Goal: Task Accomplishment & Management: Manage account settings

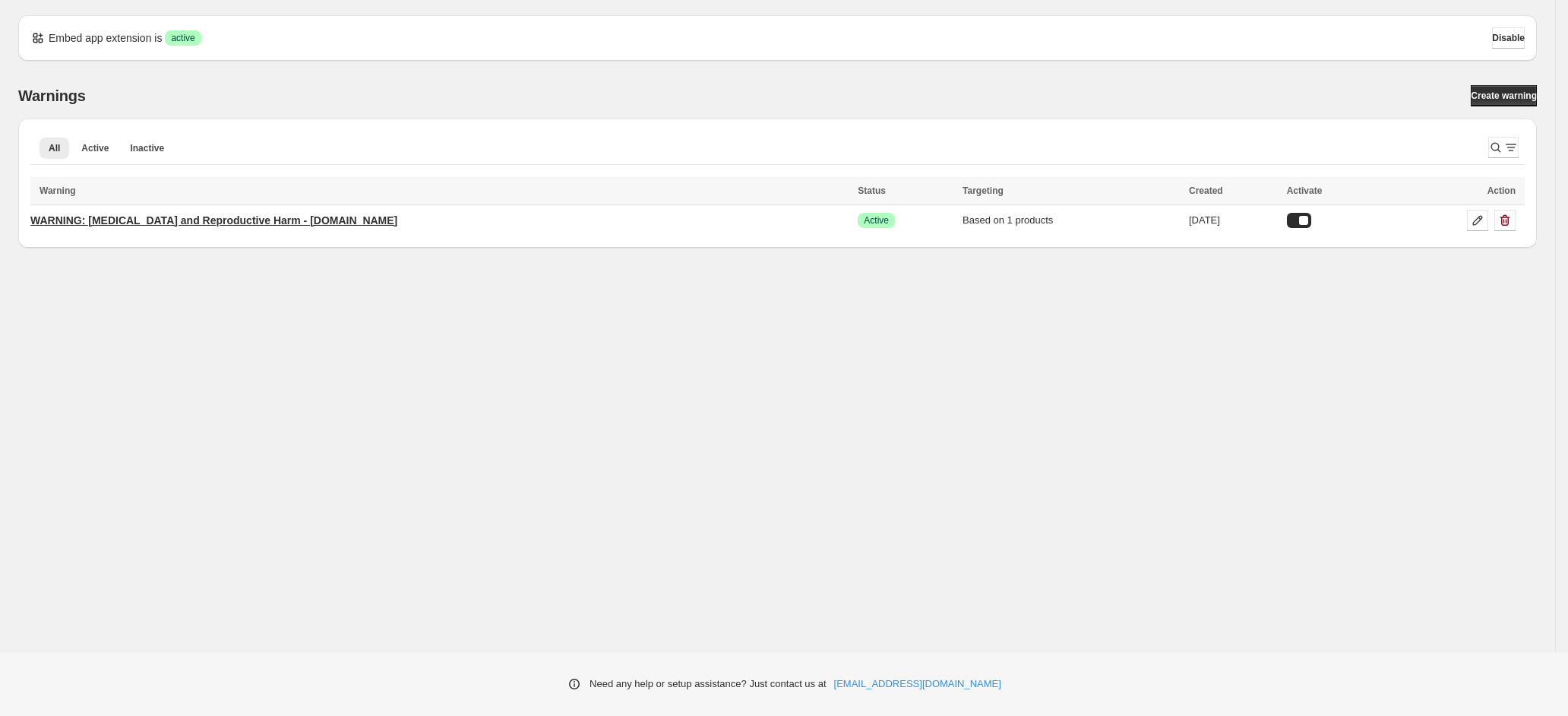
drag, startPoint x: 0, startPoint y: 0, endPoint x: 224, endPoint y: 215, distance: 310.5
click at [224, 215] on p "WARNING: Cancer and Reproductive Harm - www.p65warnings.ca.gov" at bounding box center [214, 221] width 367 height 15
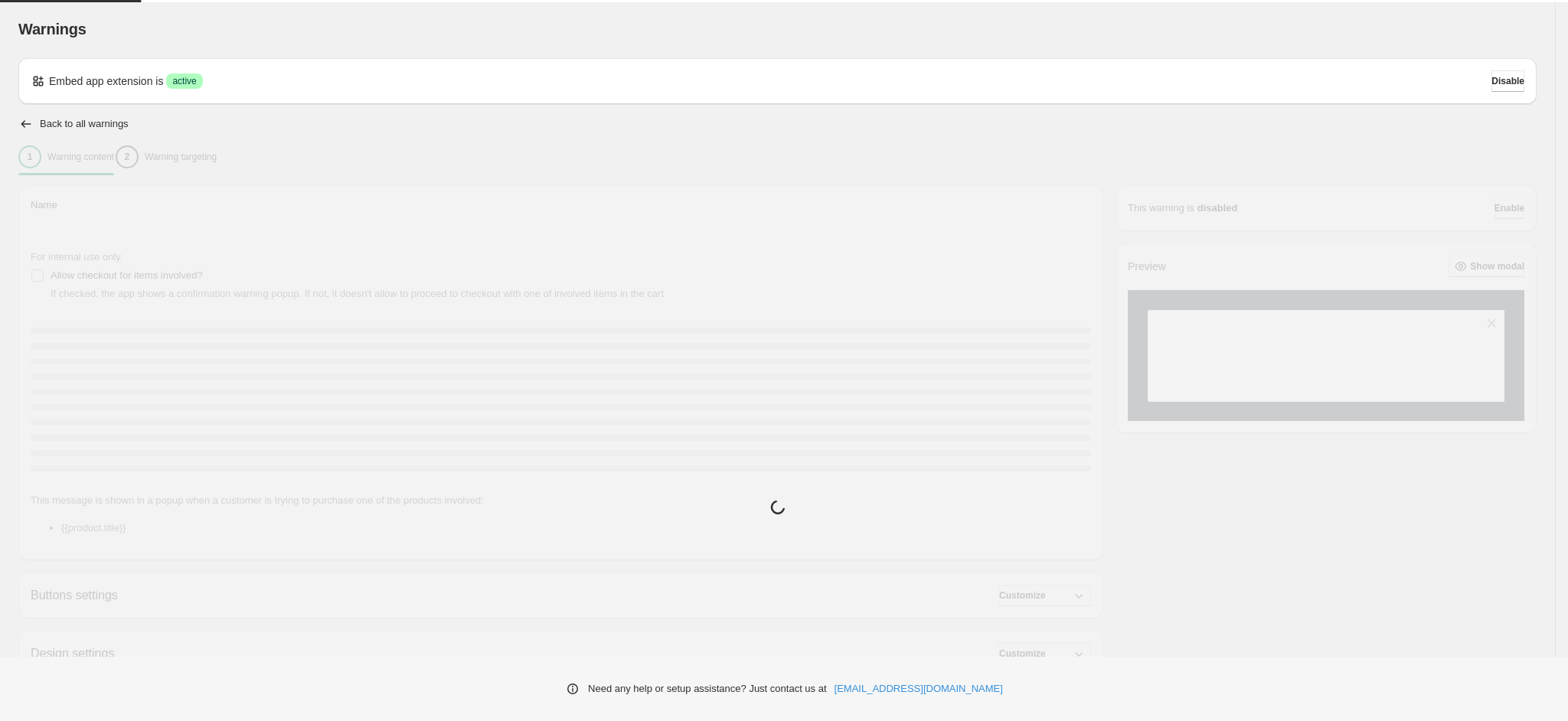
type input "**********"
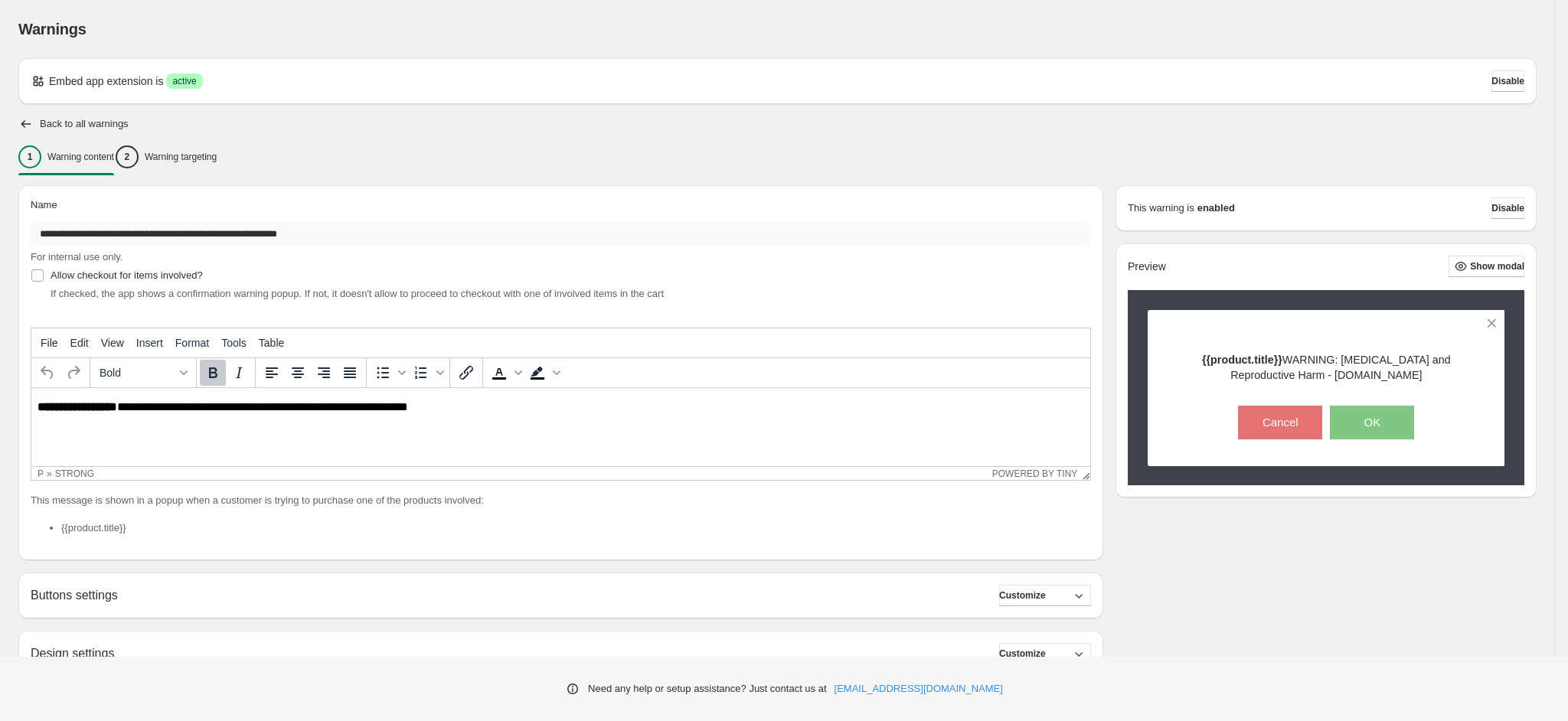
scroll to position [217, 0]
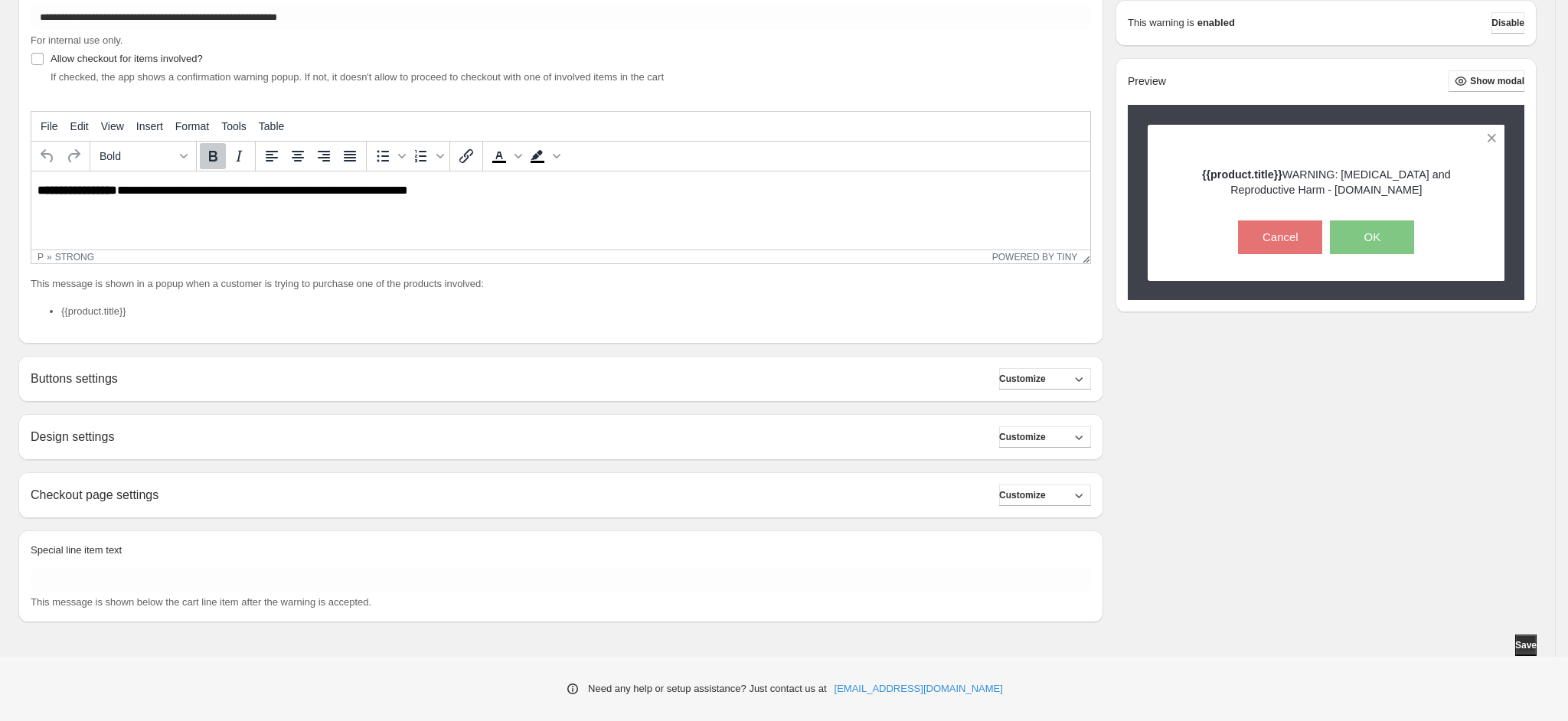
click at [282, 493] on div "Checkout page settings Customize" at bounding box center [560, 495] width 1060 height 21
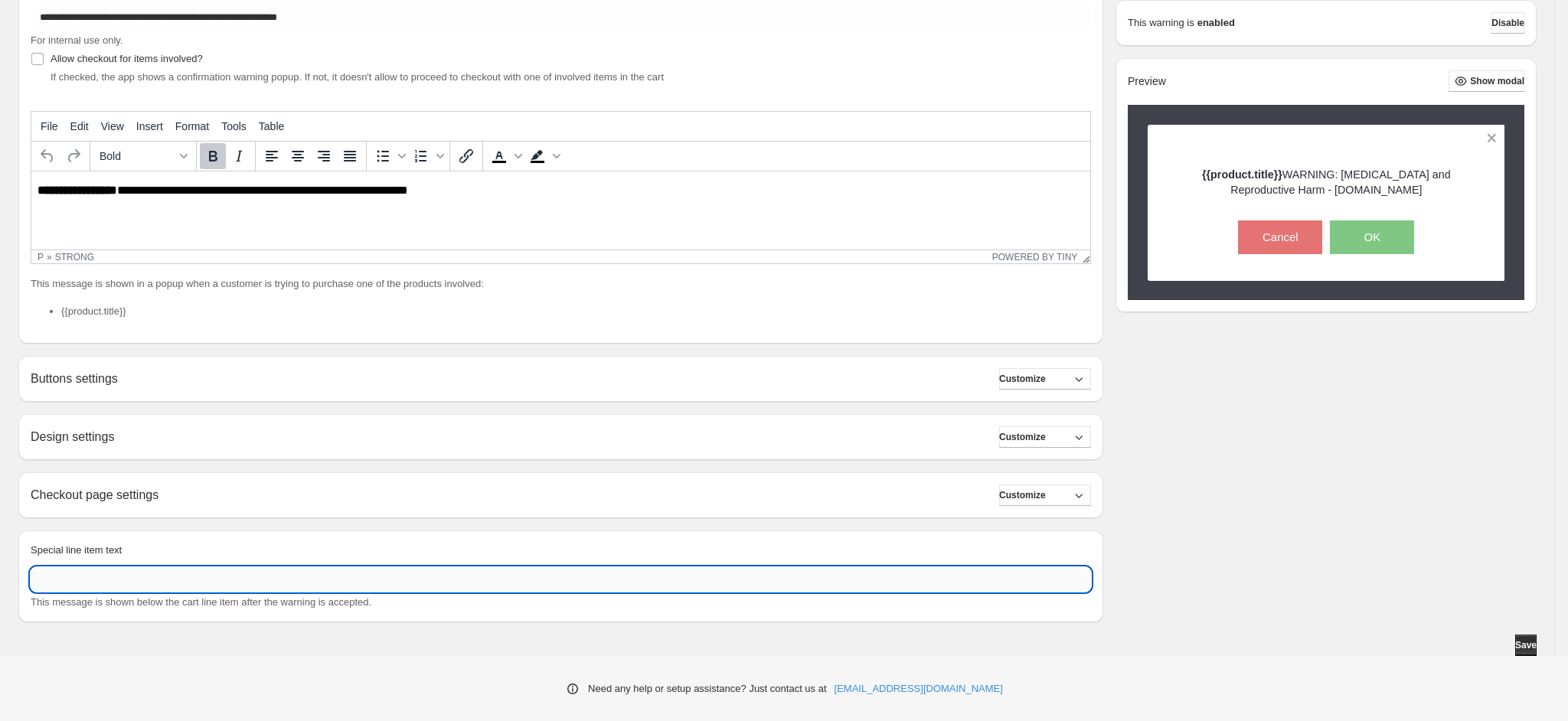
click at [485, 579] on input "Special line item text" at bounding box center [560, 579] width 1060 height 24
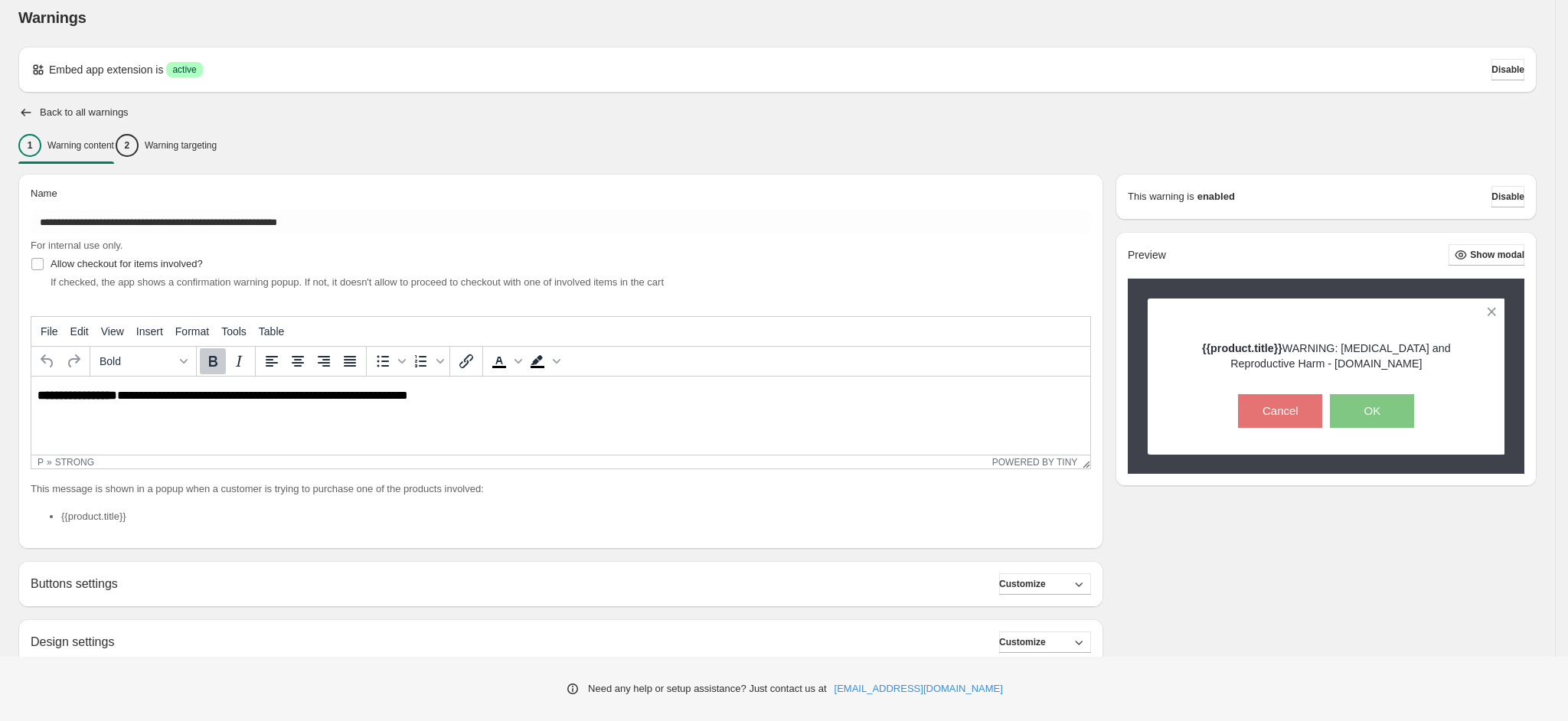
scroll to position [0, 0]
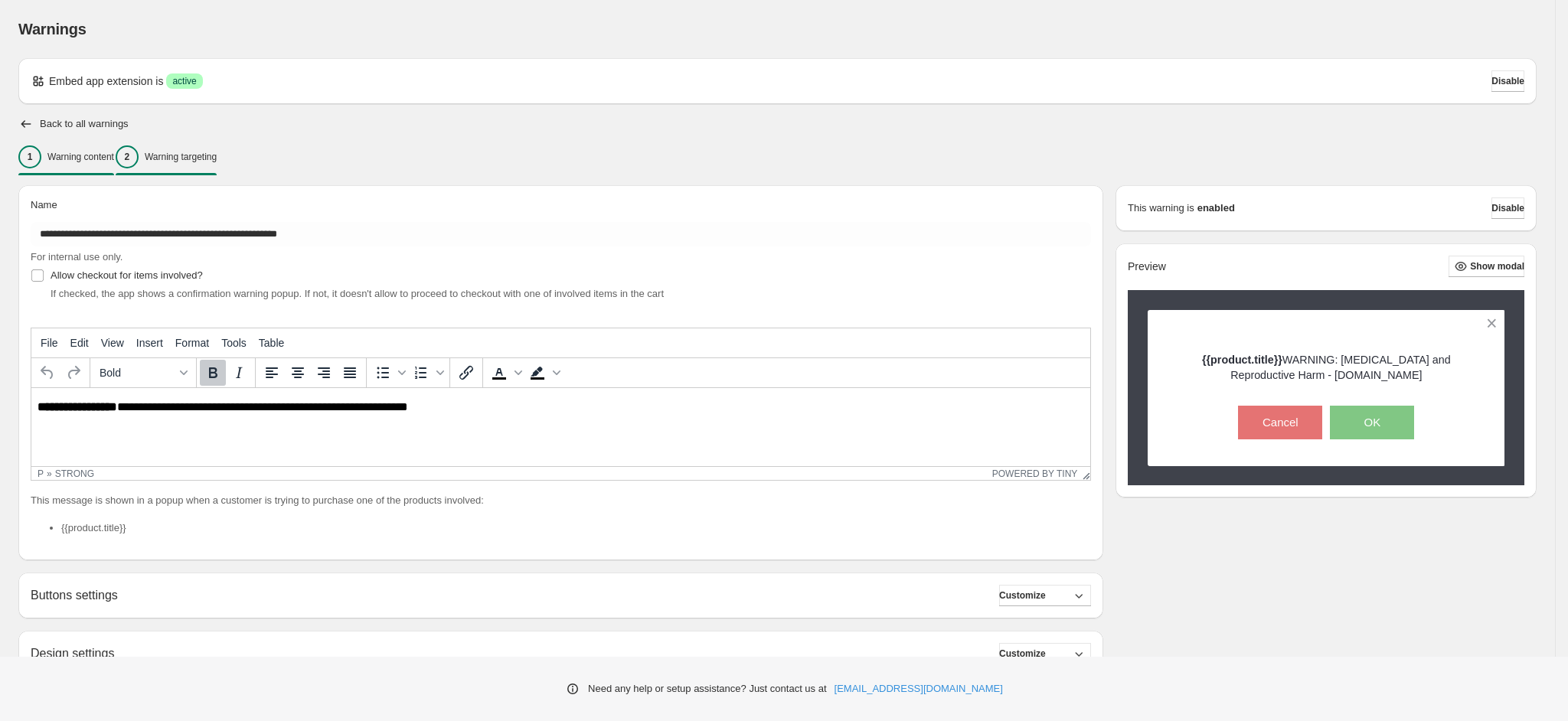
click at [204, 143] on button "2 Warning targeting" at bounding box center [166, 156] width 101 height 32
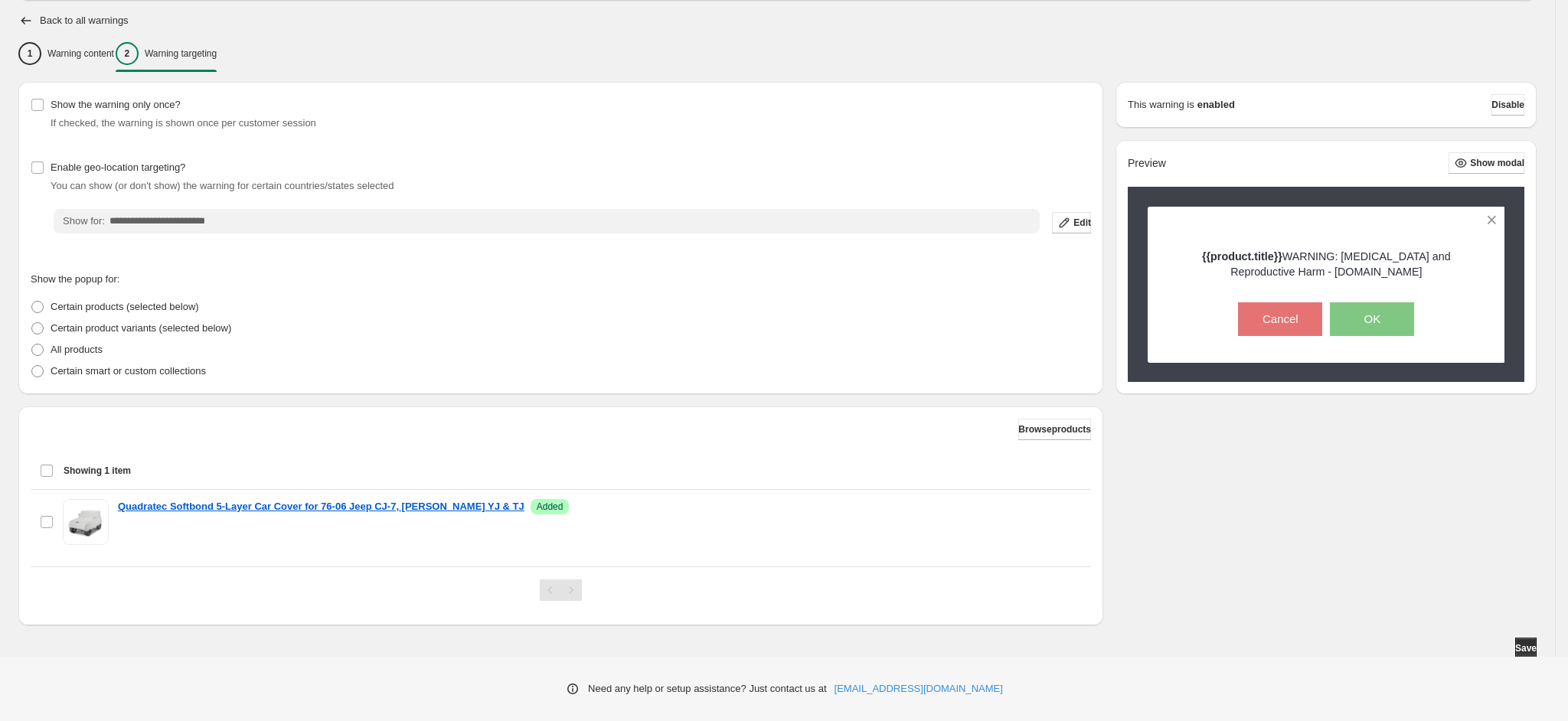
scroll to position [107, 0]
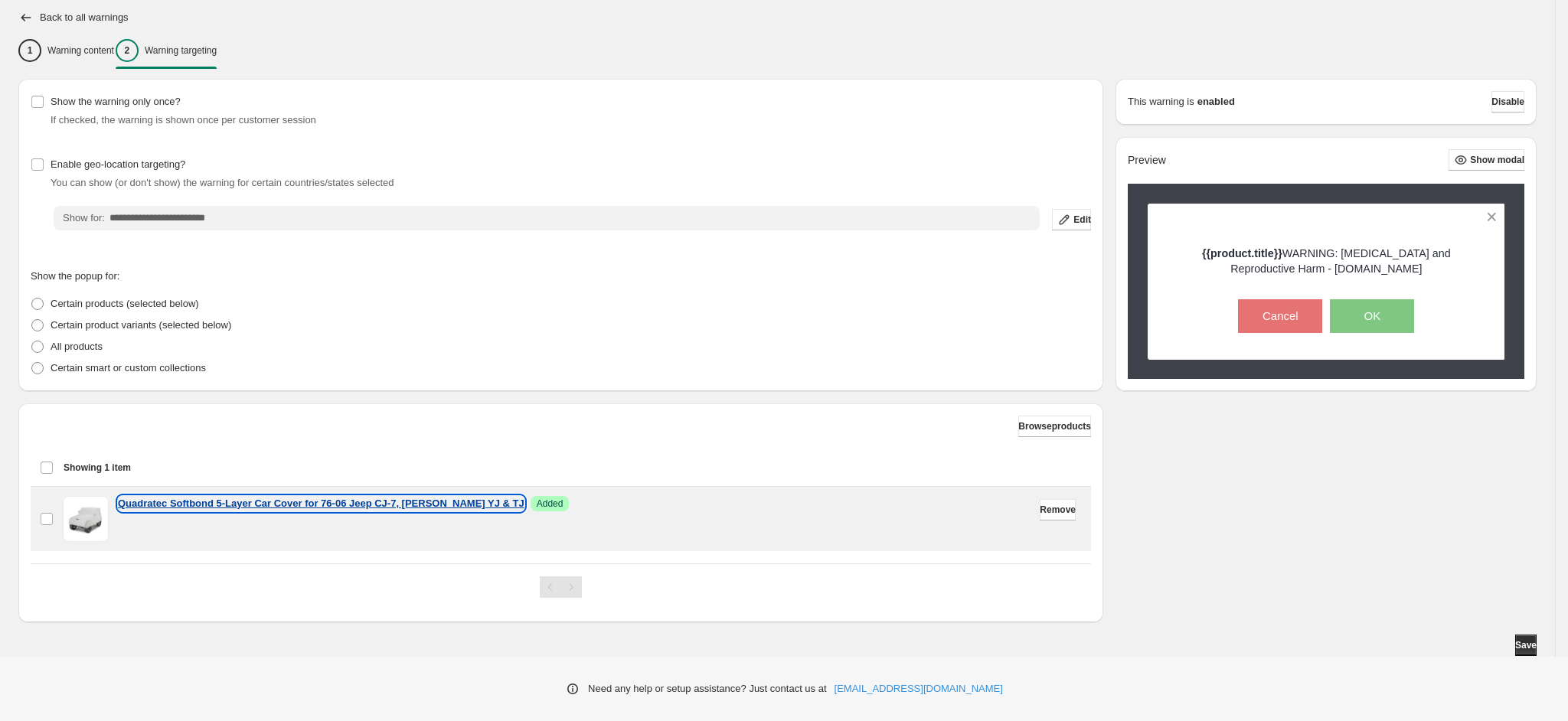
click at [282, 506] on p "Quadratec Softbond 5-Layer Car Cover for 76-06 Jeep CJ-7, Wrangler YJ & TJ" at bounding box center [320, 504] width 406 height 15
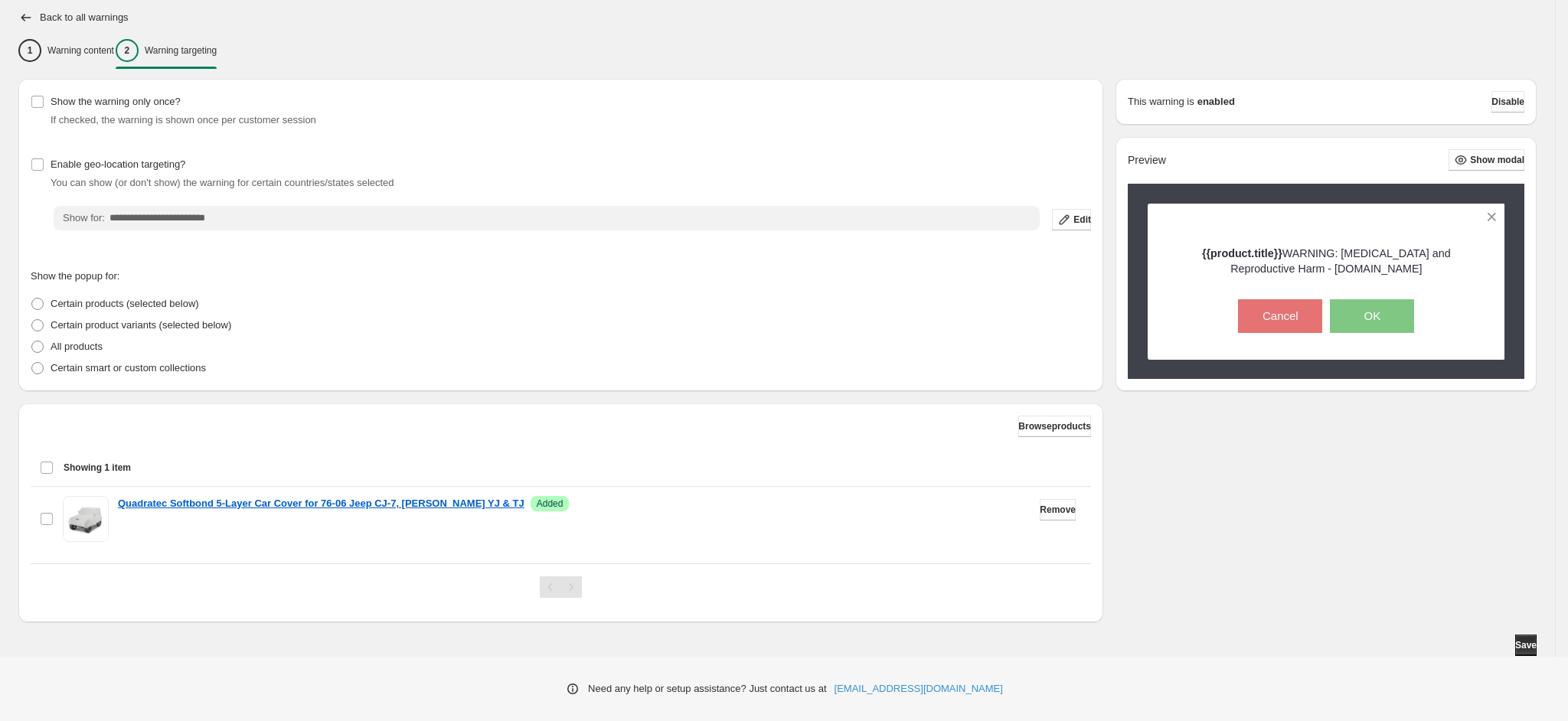
click at [187, 215] on div "**********" at bounding box center [784, 307] width 1568 height 828
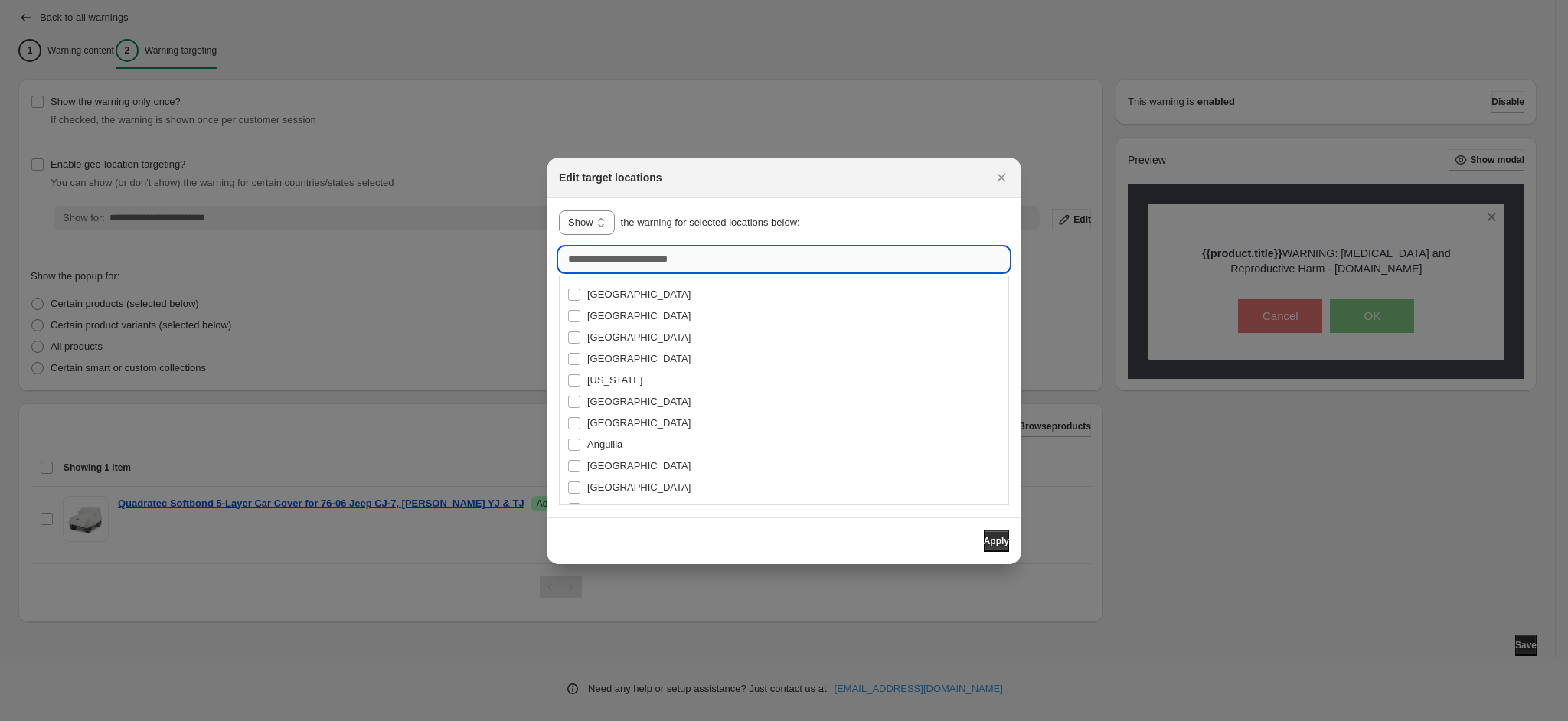
click at [673, 257] on input ":r17:" at bounding box center [783, 259] width 450 height 24
click at [1003, 178] on icon "Close" at bounding box center [1002, 178] width 8 height 8
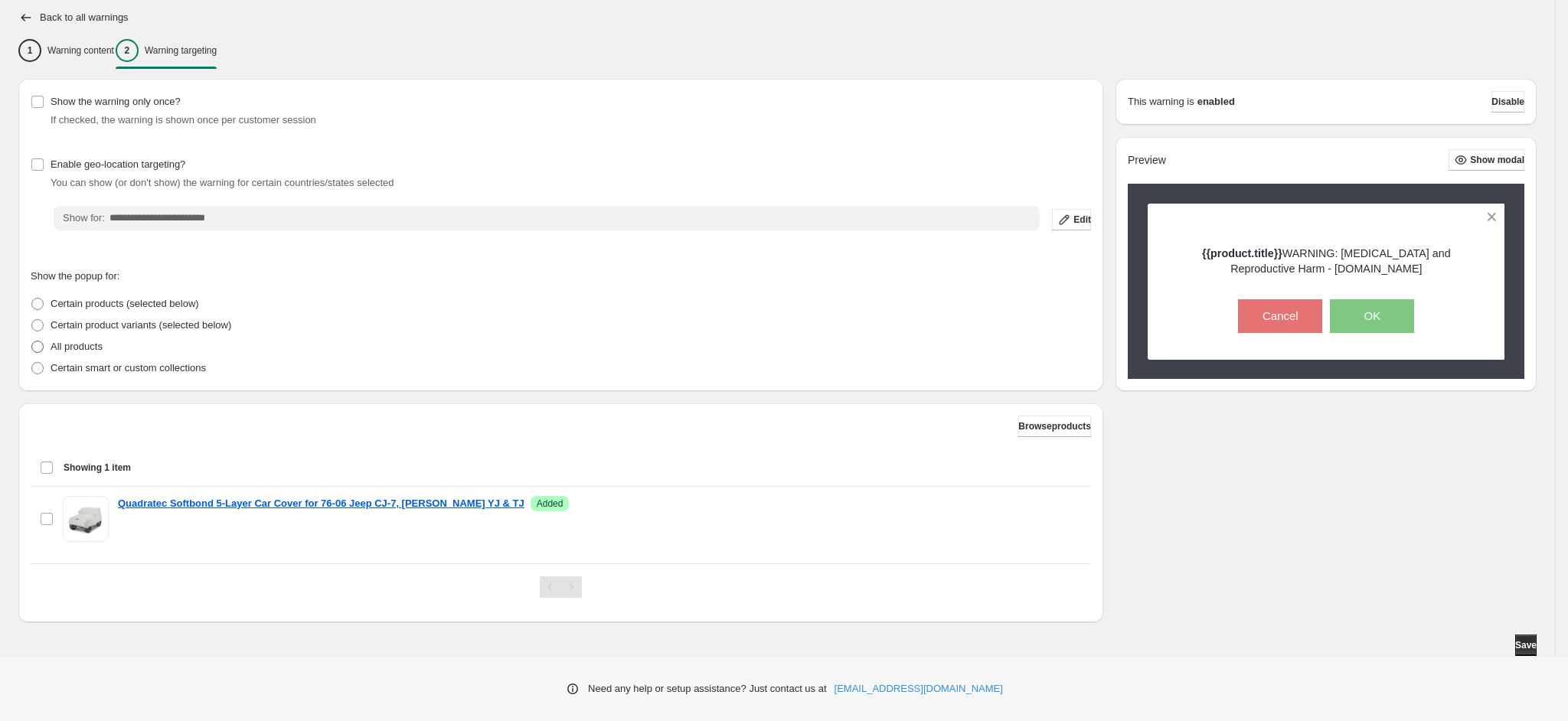
click at [85, 344] on p "All products" at bounding box center [77, 347] width 52 height 15
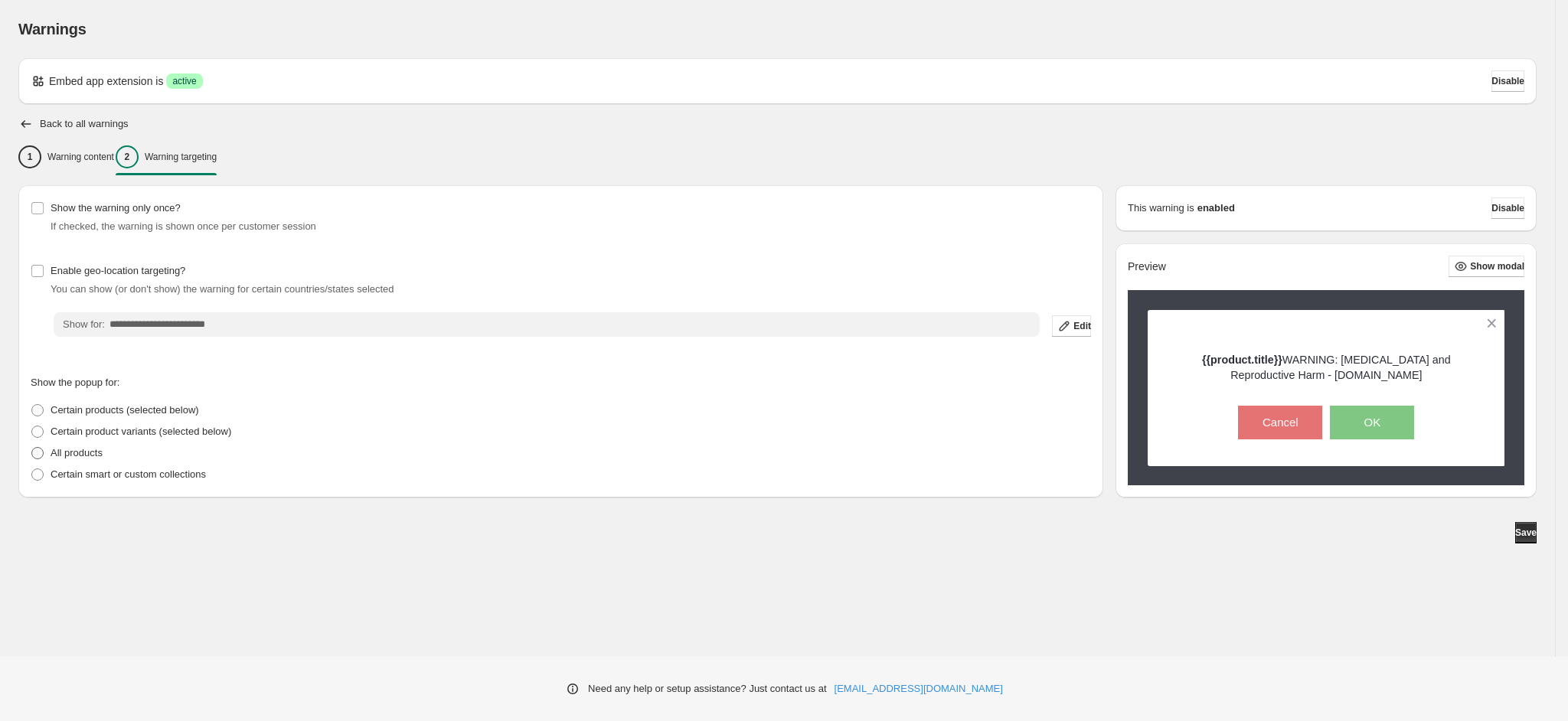
scroll to position [0, 0]
click at [130, 410] on span "Certain products (selected below)" at bounding box center [124, 411] width 149 height 12
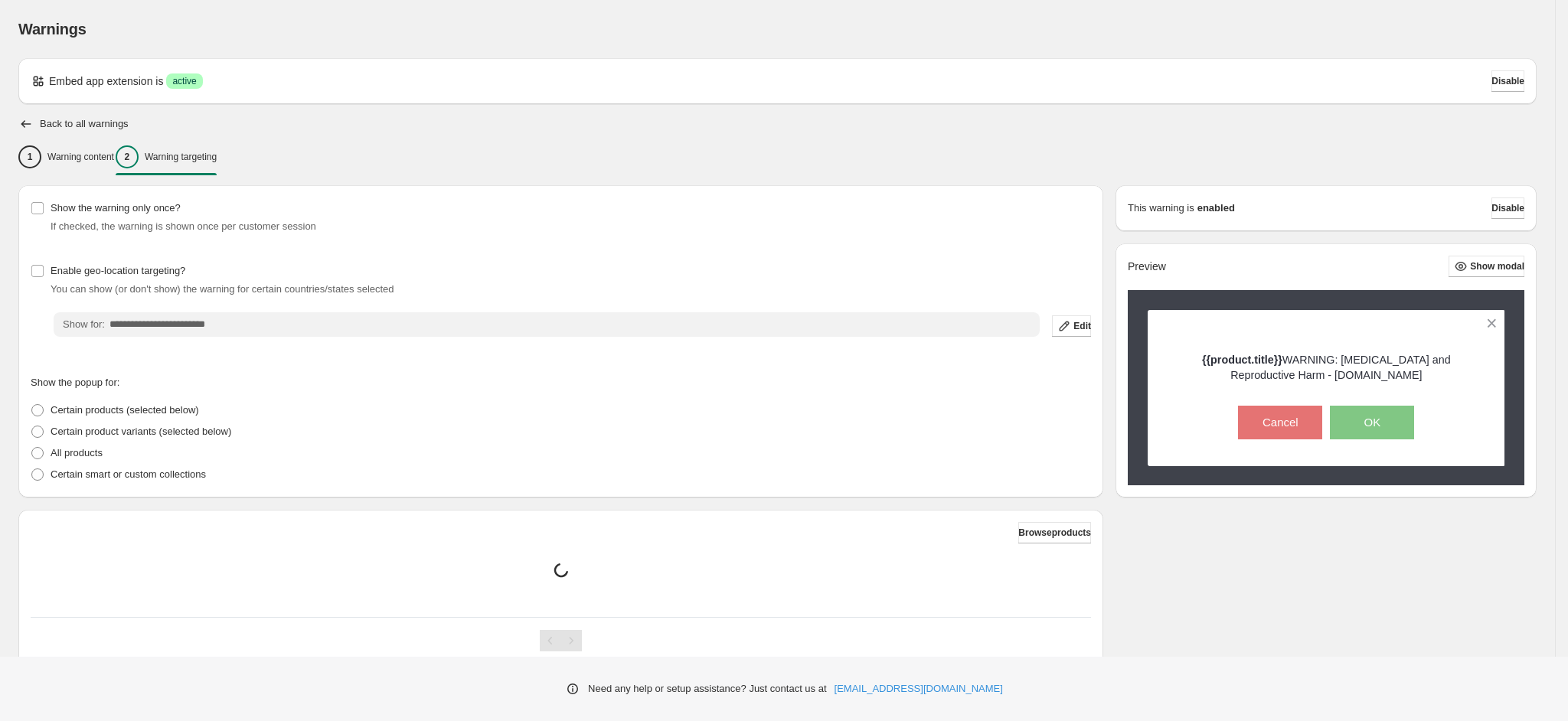
scroll to position [54, 0]
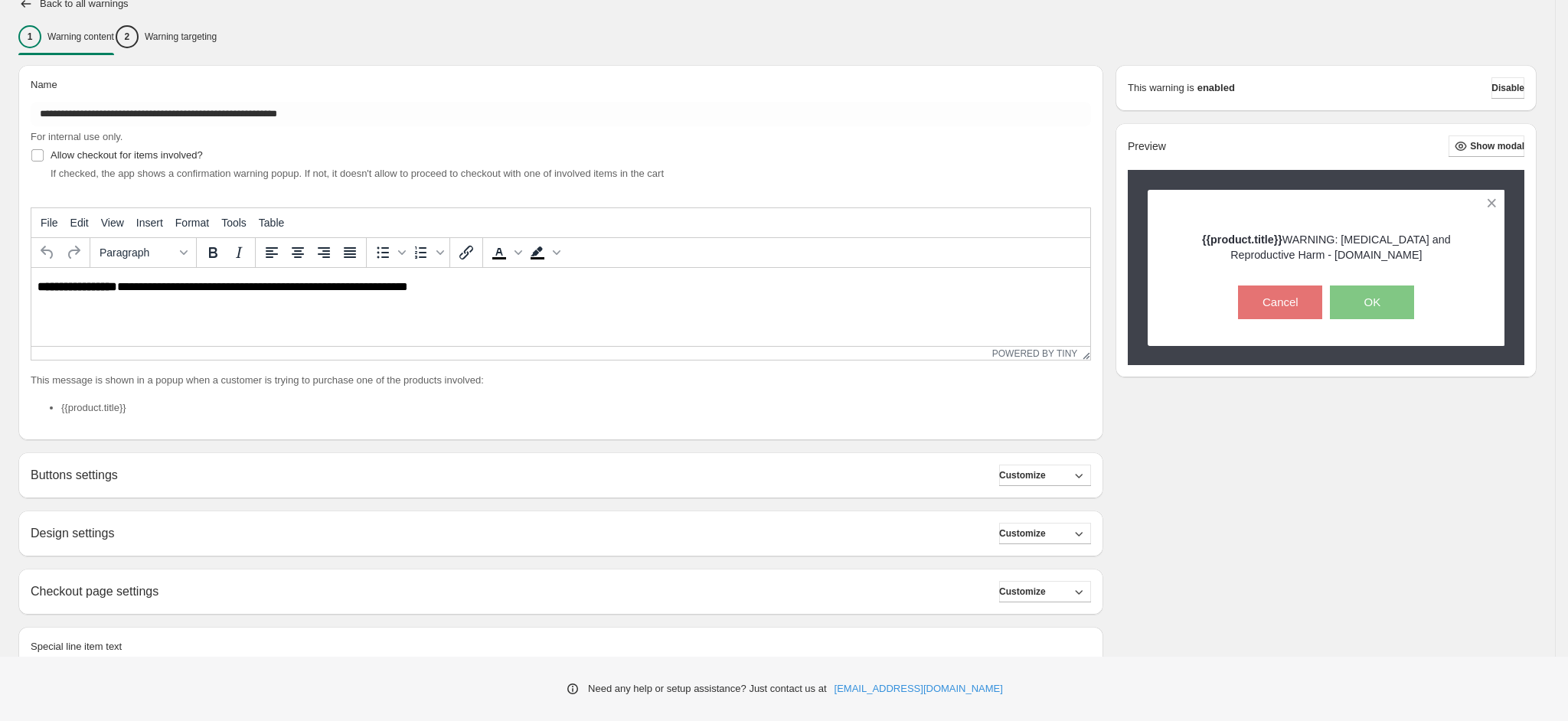
scroll to position [217, 0]
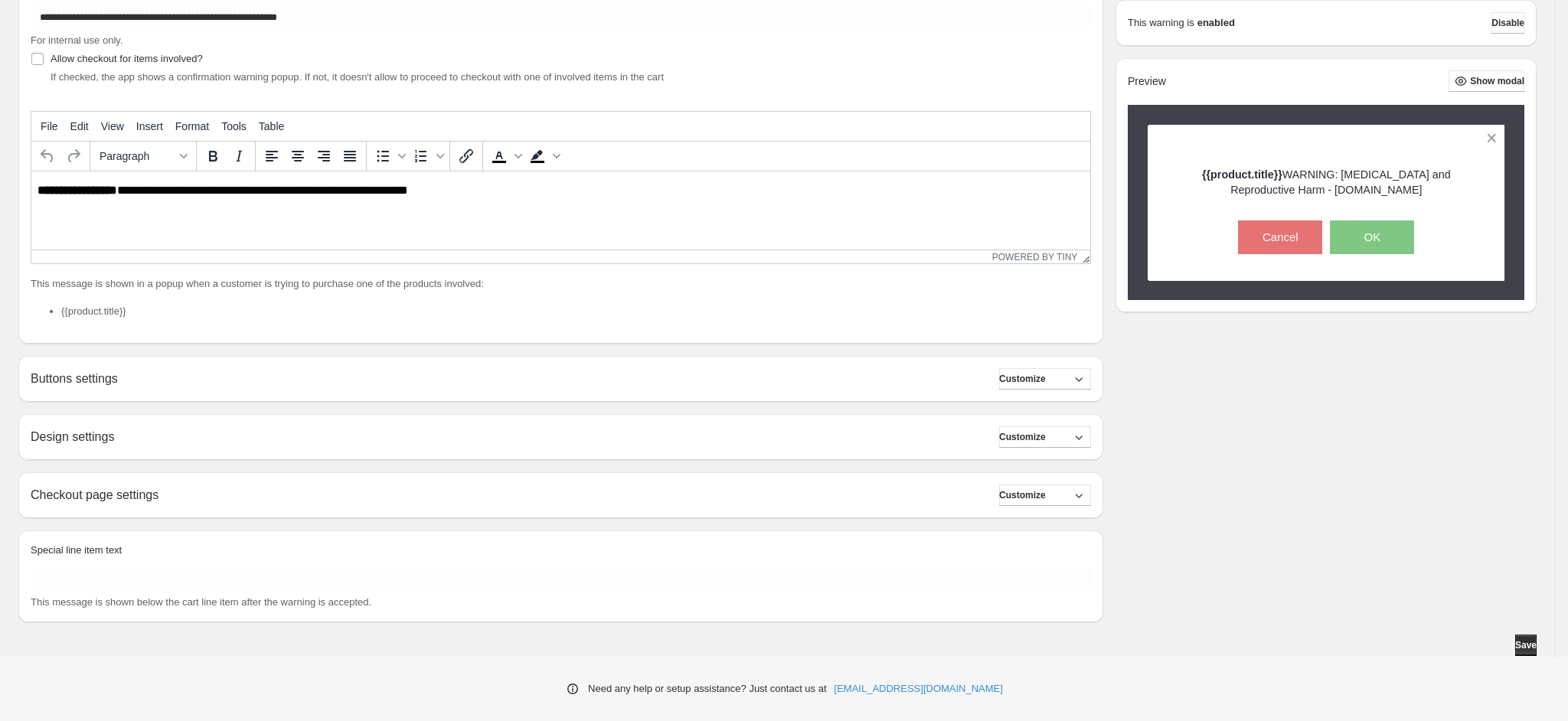
click at [253, 498] on div "Checkout page settings Customize" at bounding box center [560, 495] width 1060 height 21
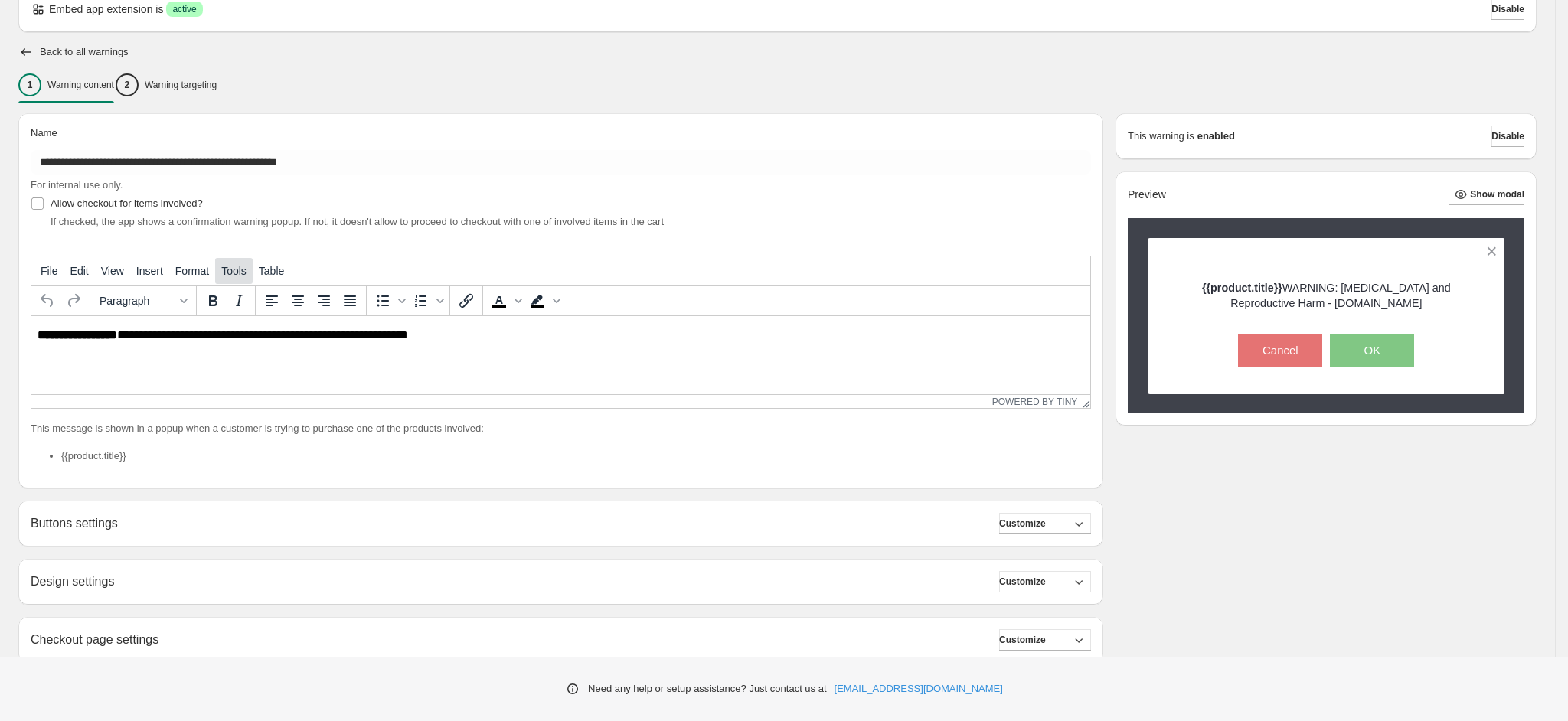
scroll to position [0, 0]
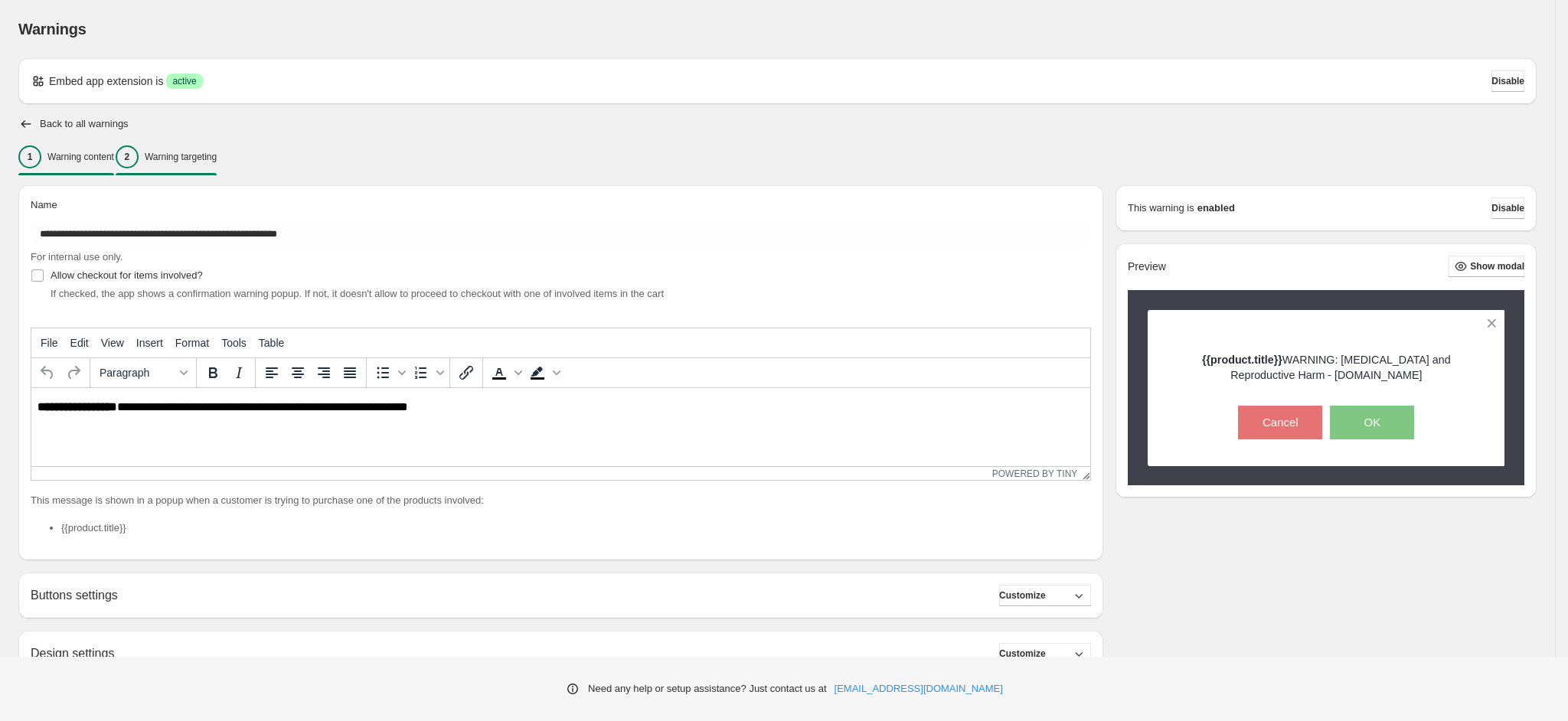
click at [205, 160] on p "Warning targeting" at bounding box center [181, 156] width 72 height 13
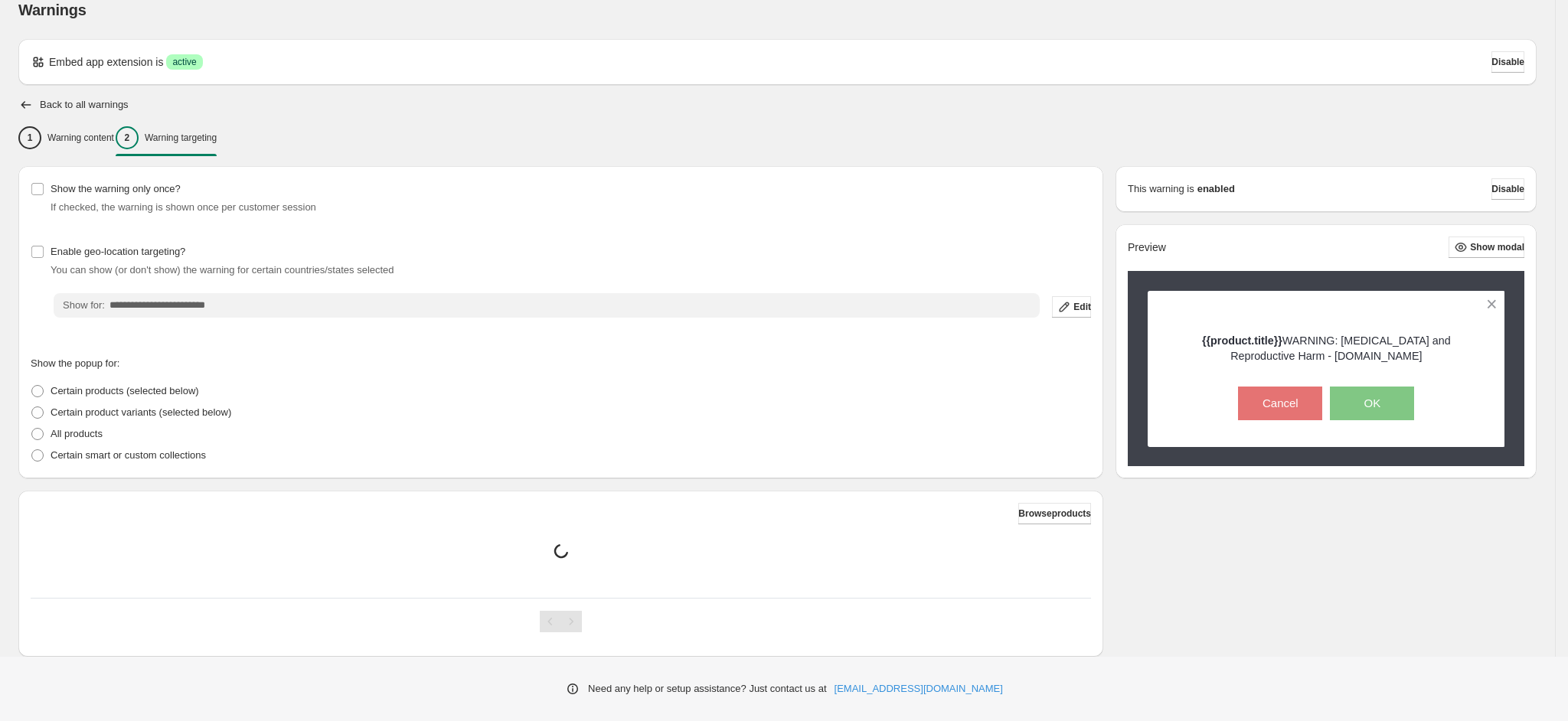
scroll to position [54, 0]
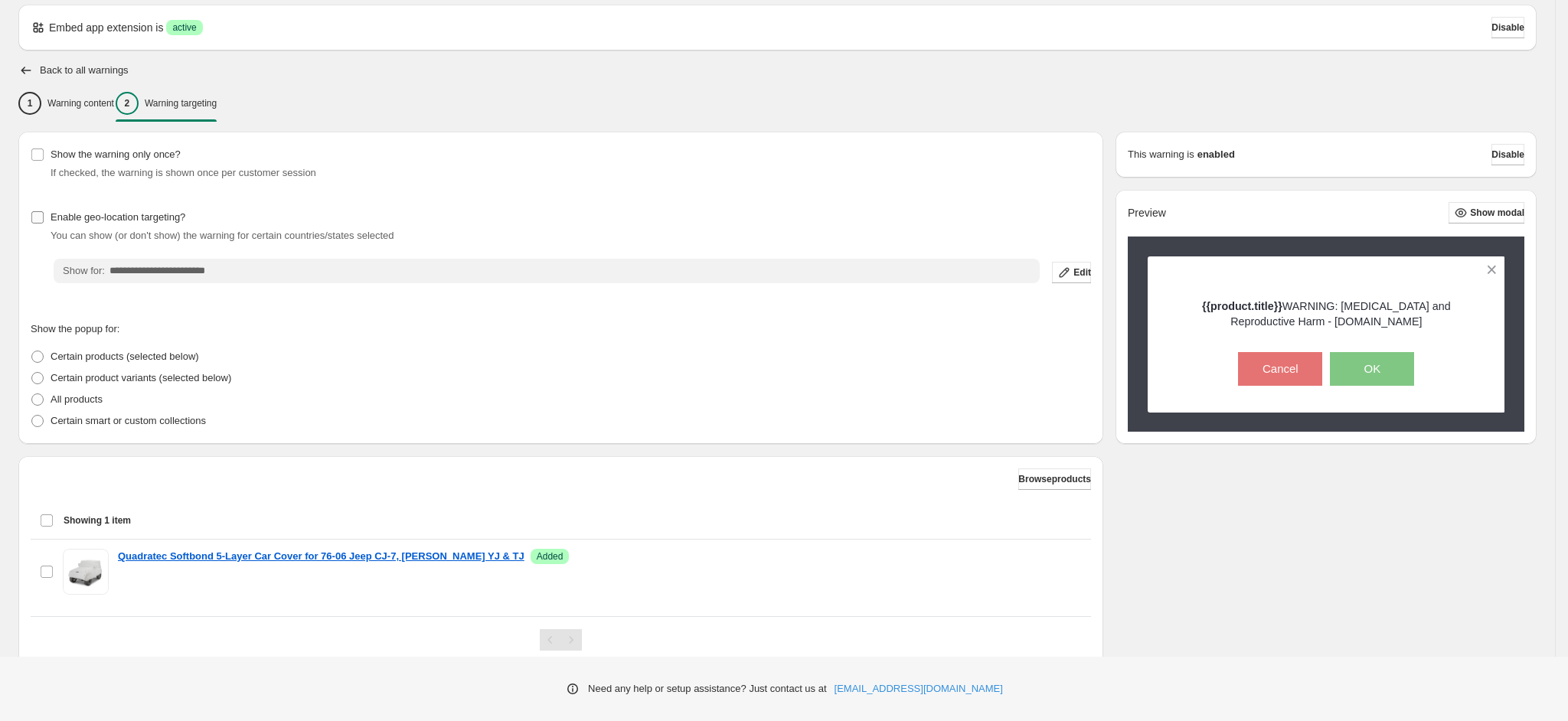
click at [132, 215] on span "Enable geo-location targeting?" at bounding box center [118, 217] width 135 height 12
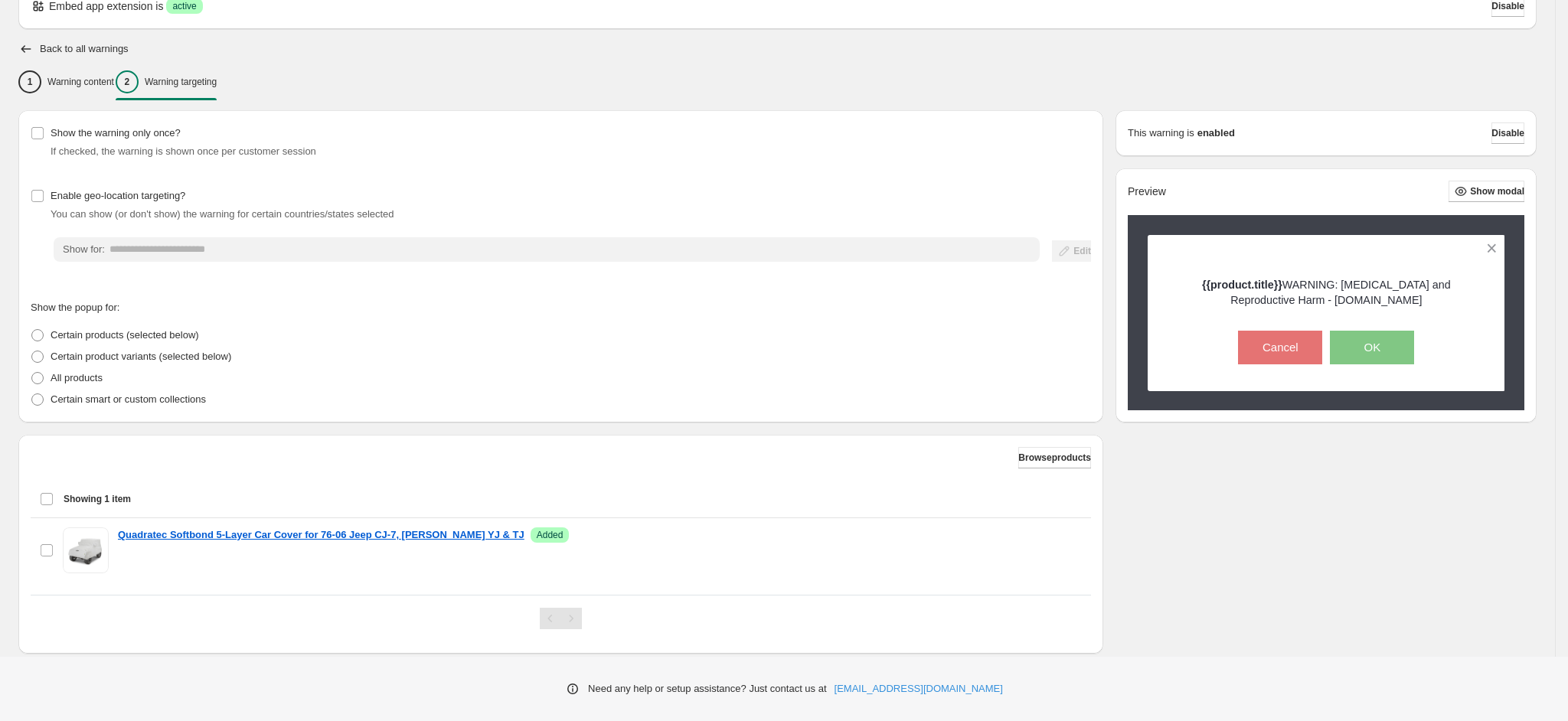
scroll to position [107, 0]
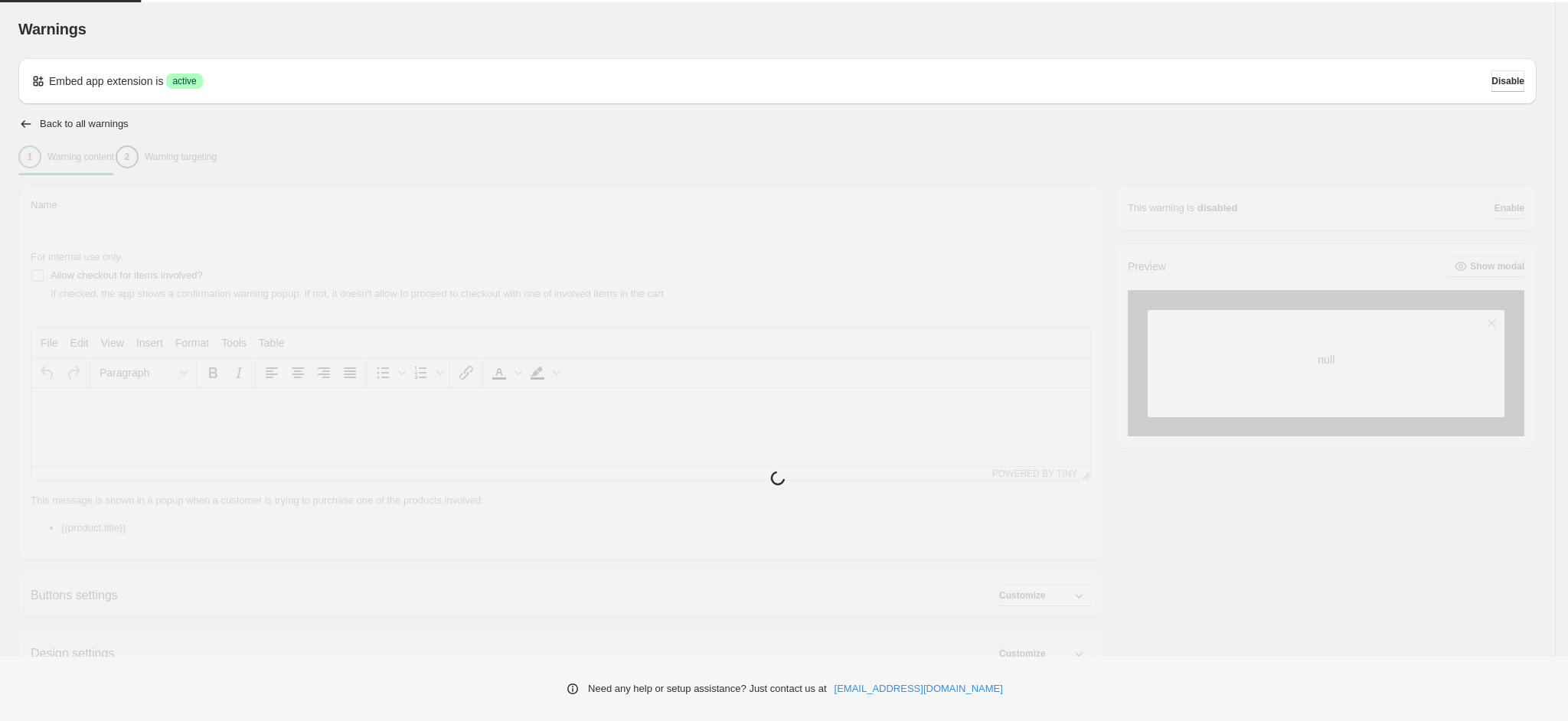
type input "**********"
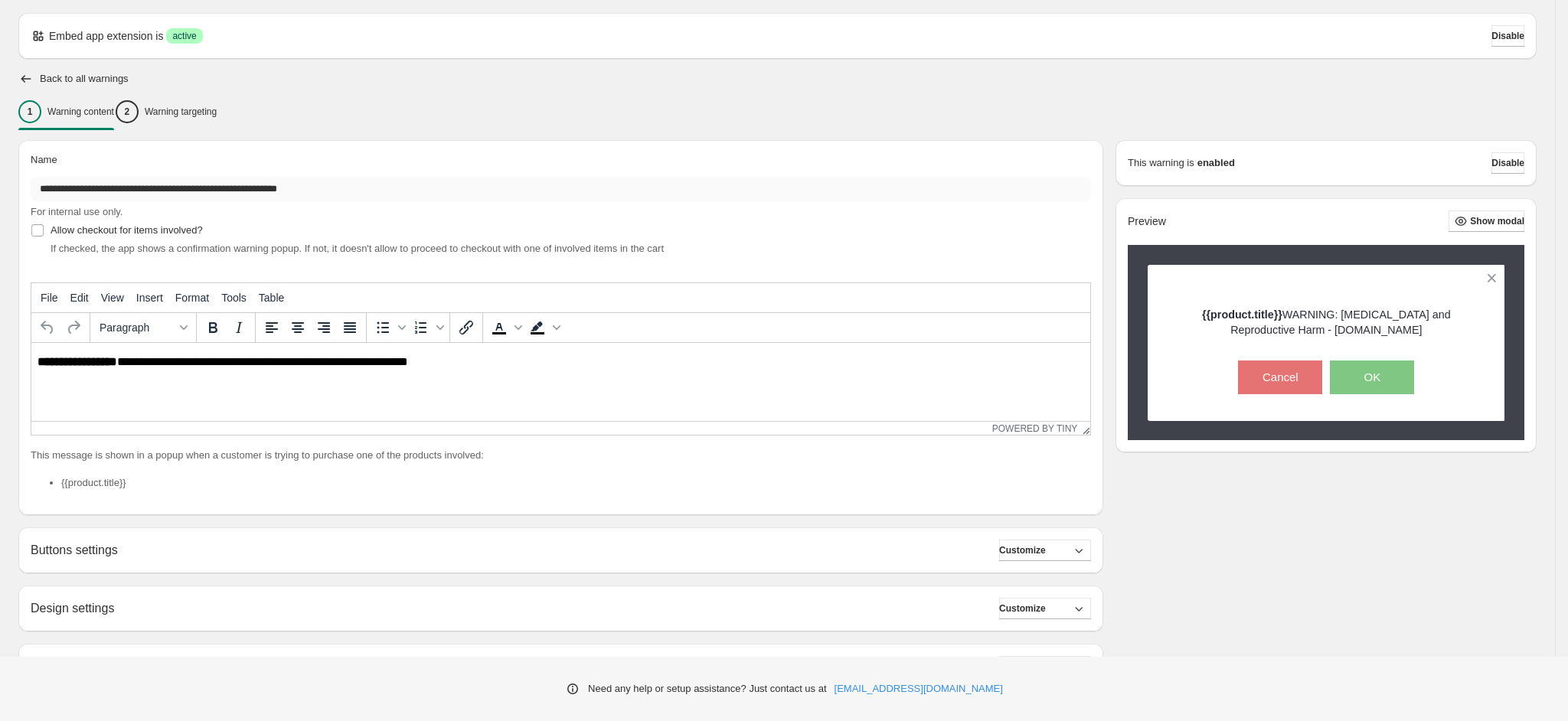
scroll to position [115, 0]
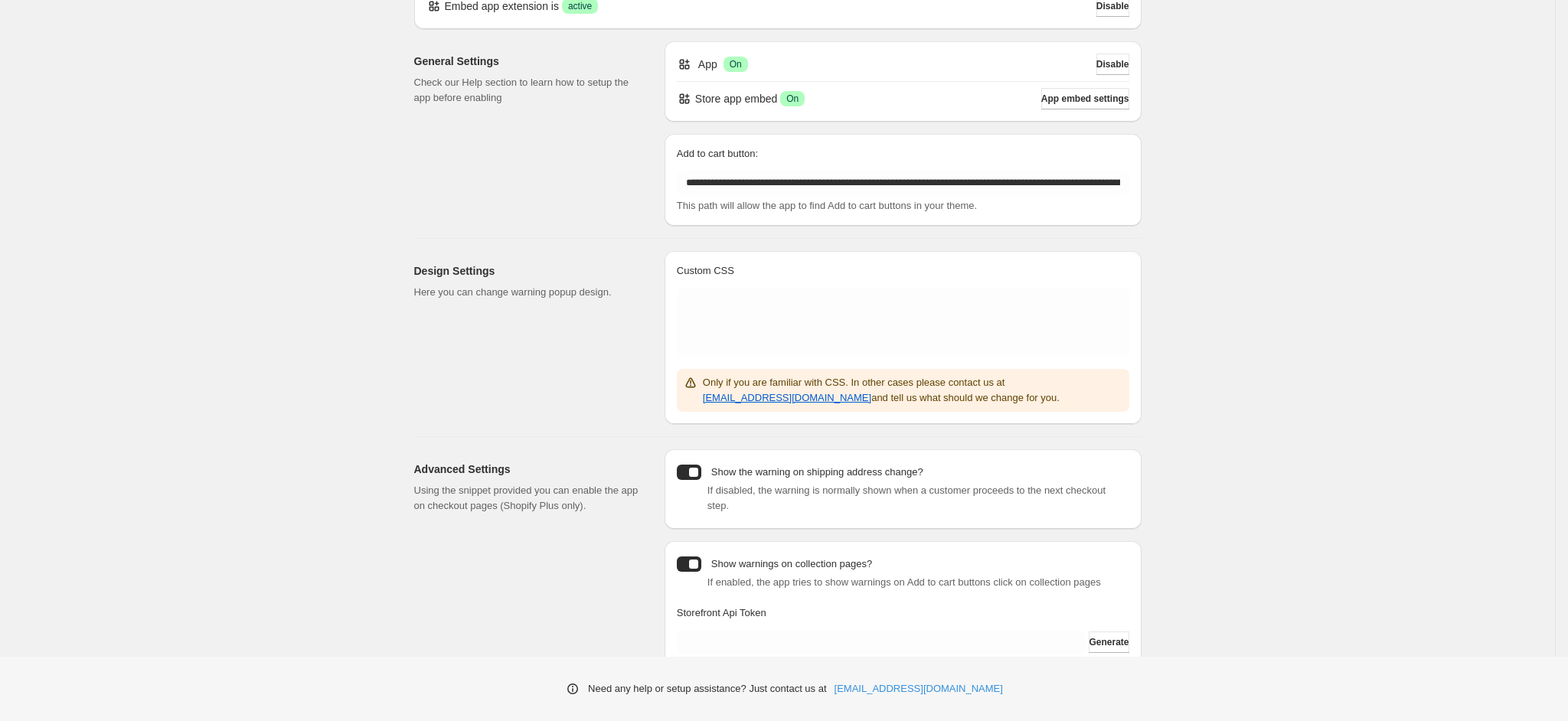
scroll to position [123, 0]
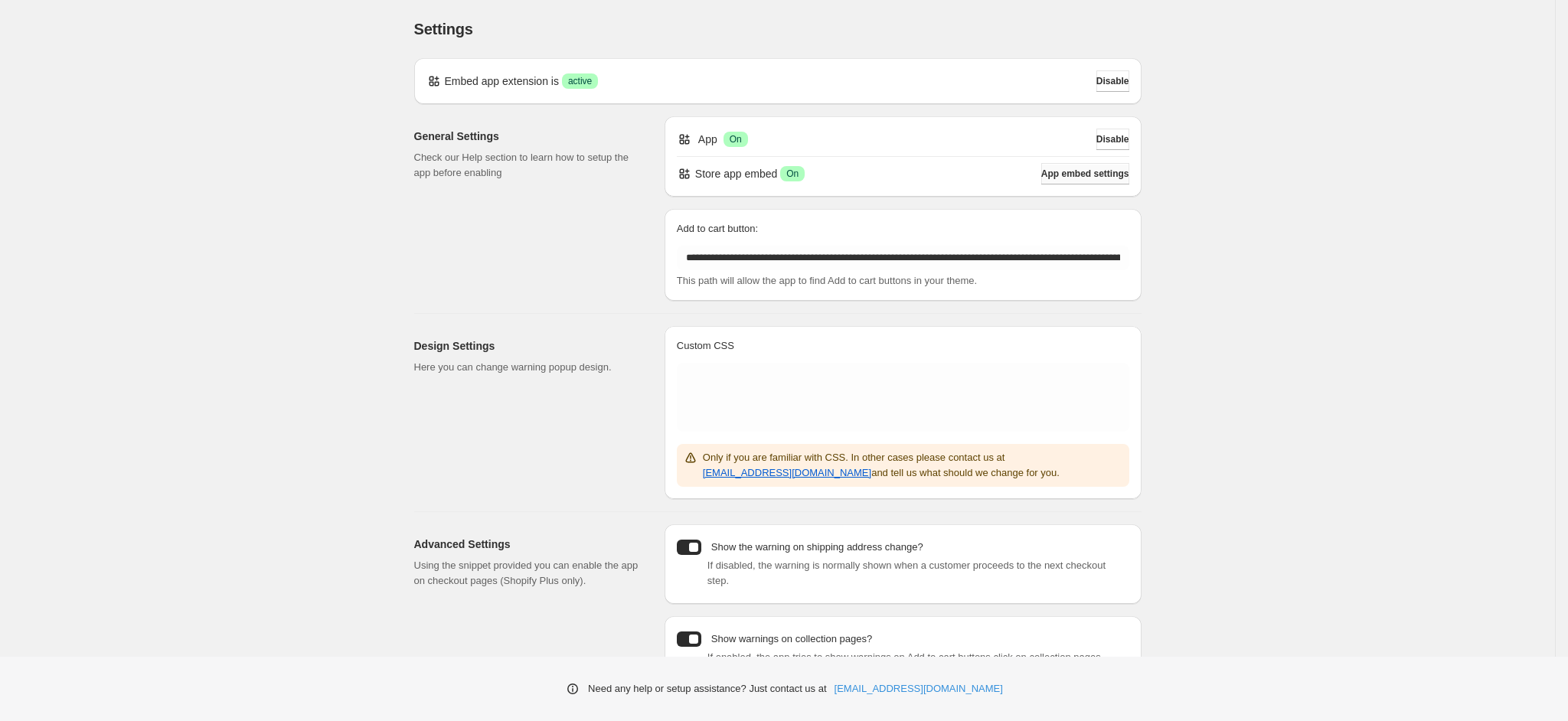
click at [1117, 175] on span "App embed settings" at bounding box center [1085, 173] width 88 height 13
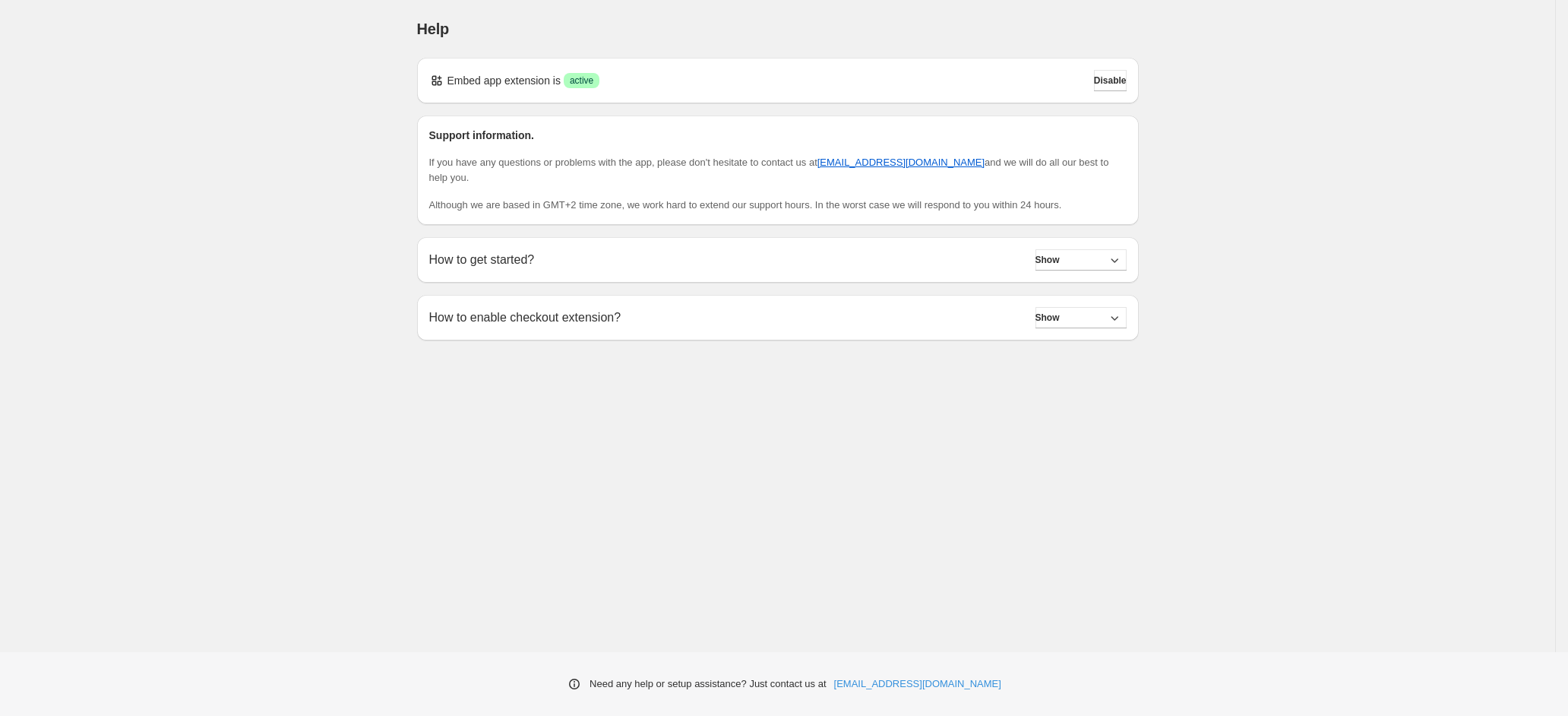
click at [539, 250] on div "How to get started? Show" at bounding box center [777, 260] width 697 height 21
click at [723, 250] on div "How to get started? Show" at bounding box center [777, 260] width 697 height 21
click at [729, 307] on div "How to enable checkout extension? Show" at bounding box center [777, 317] width 697 height 21
click at [1103, 307] on button "Show" at bounding box center [1080, 317] width 91 height 21
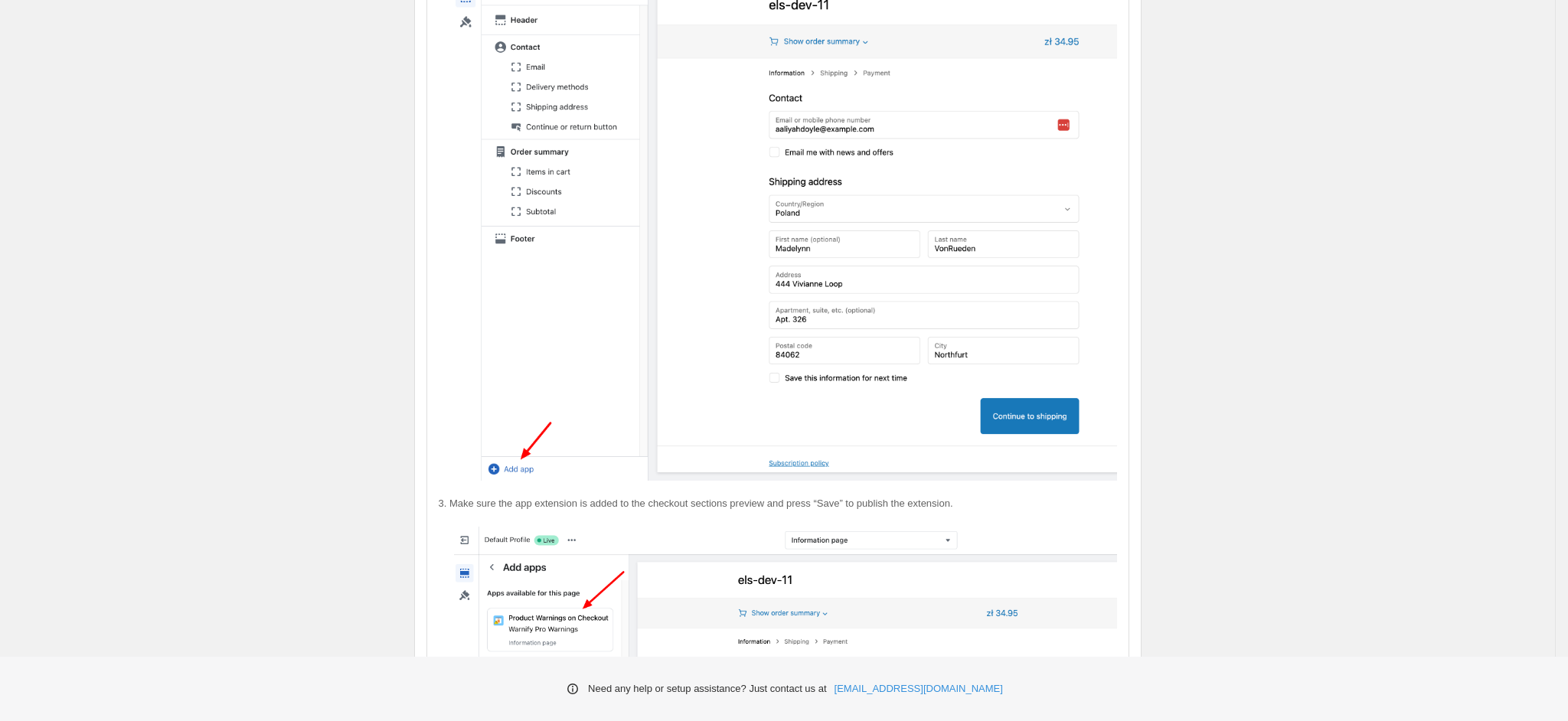
scroll to position [697, 0]
